Goal: Task Accomplishment & Management: Complete application form

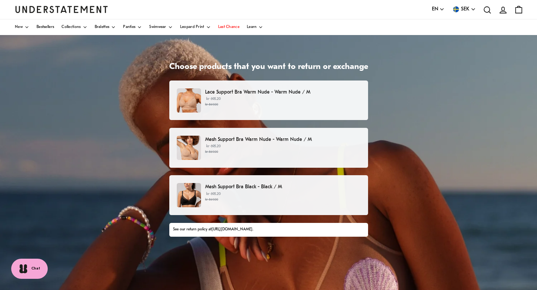
scroll to position [28, 0]
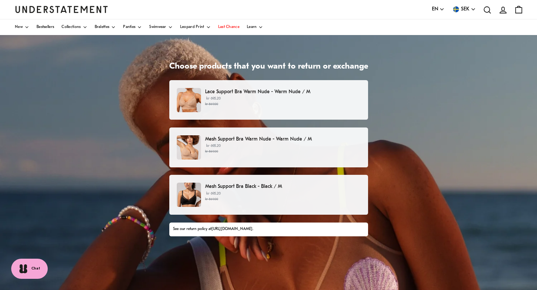
click at [343, 148] on p "kr 695.20 kr 869.00" at bounding box center [282, 148] width 155 height 11
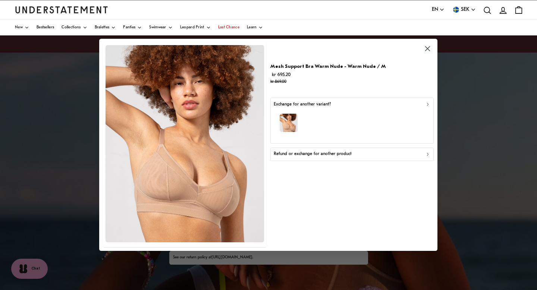
click at [377, 154] on div "Refund or exchange for another product" at bounding box center [352, 154] width 157 height 7
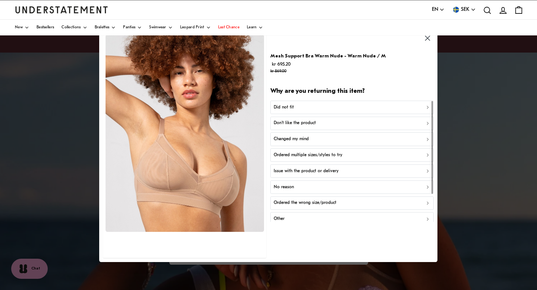
click at [374, 111] on button "Did not fit" at bounding box center [352, 106] width 163 height 13
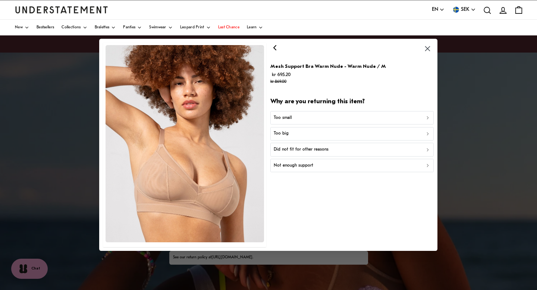
click at [357, 149] on div "Did not fit for other reasons" at bounding box center [352, 150] width 157 height 7
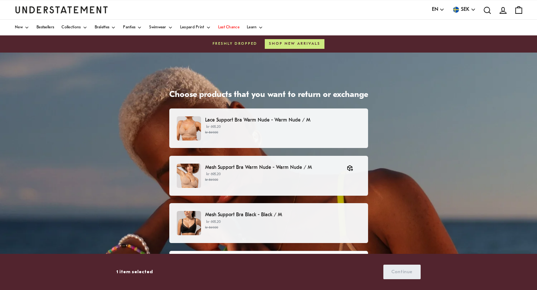
click at [276, 217] on p "Mesh Support Bra Black - Black / M" at bounding box center [282, 215] width 155 height 8
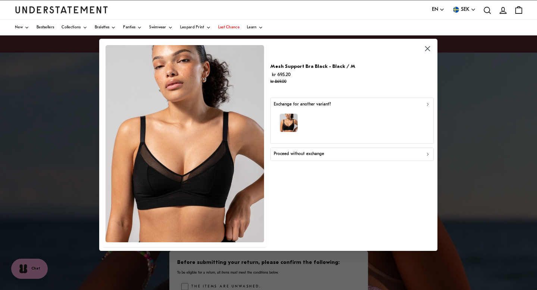
click at [344, 154] on div "Proceed without exchange" at bounding box center [352, 154] width 157 height 7
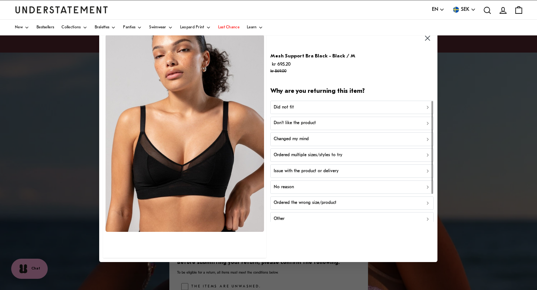
click at [358, 110] on div "Did not fit" at bounding box center [352, 107] width 157 height 7
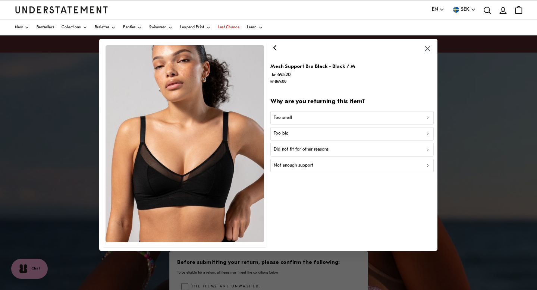
click at [352, 147] on div "Did not fit for other reasons" at bounding box center [352, 150] width 157 height 7
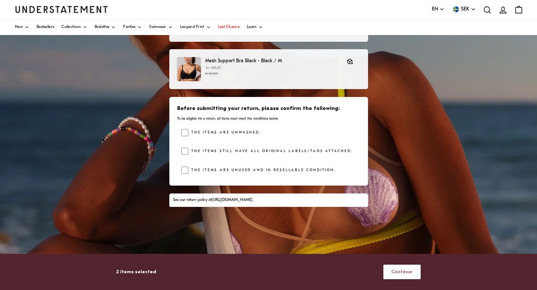
scroll to position [135, 0]
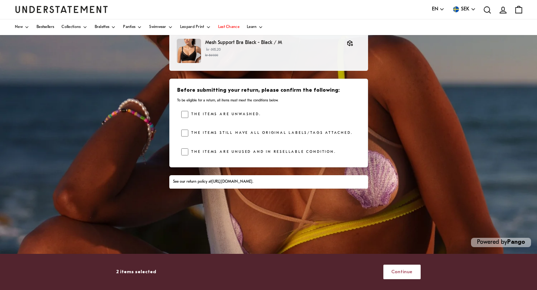
click at [402, 269] on span "Continue" at bounding box center [401, 272] width 21 height 14
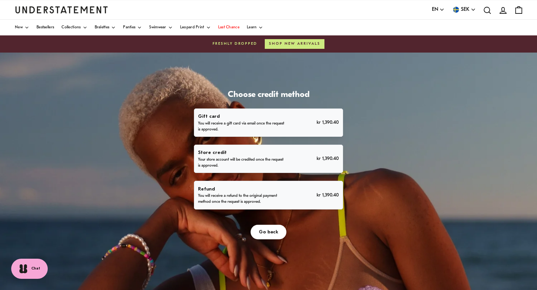
click at [277, 196] on p "You will receive a refund to the original payment method once the request is ap…" at bounding box center [241, 199] width 87 height 12
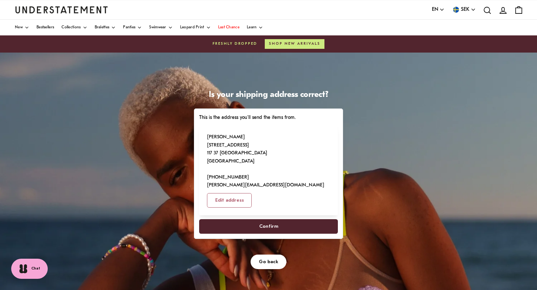
click at [273, 220] on span "Confirm" at bounding box center [268, 227] width 19 height 14
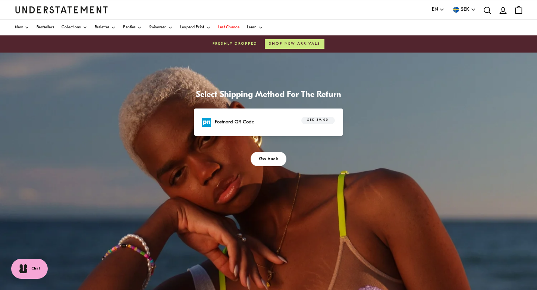
click at [288, 120] on div "Postnord QR Code SEK 39.00" at bounding box center [268, 123] width 133 height 12
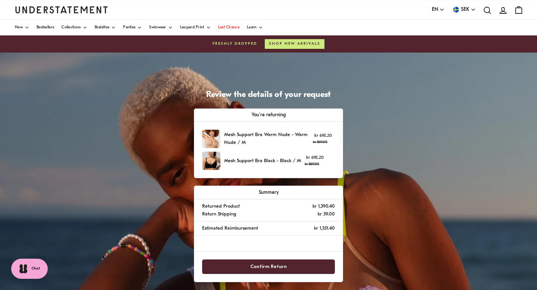
click at [293, 263] on span "Confirm Return" at bounding box center [268, 267] width 117 height 14
